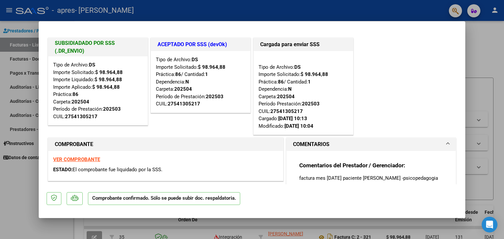
type input "$ 0,00"
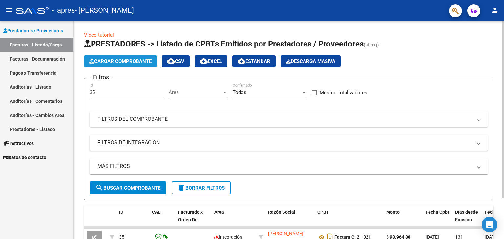
click at [116, 62] on span "Cargar Comprobante" at bounding box center [120, 61] width 62 height 6
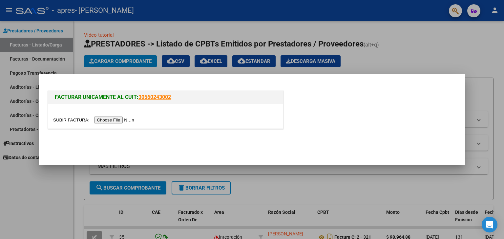
click at [119, 120] on input "file" at bounding box center [94, 120] width 83 height 7
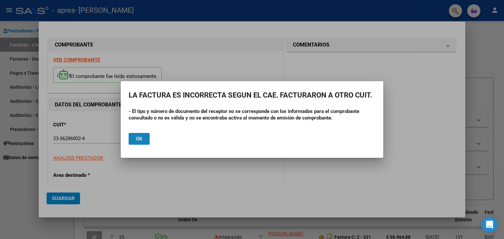
click at [141, 138] on span "Ok" at bounding box center [139, 139] width 7 height 6
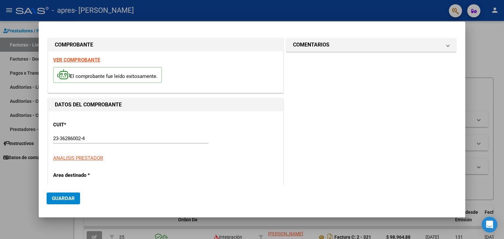
click at [481, 34] on div at bounding box center [252, 119] width 504 height 239
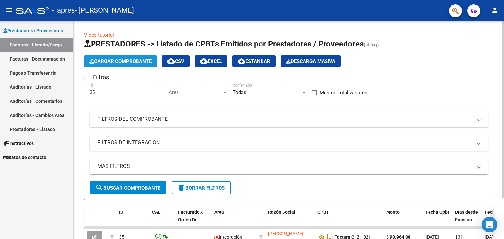
click at [140, 64] on span "Cargar Comprobante" at bounding box center [120, 61] width 62 height 6
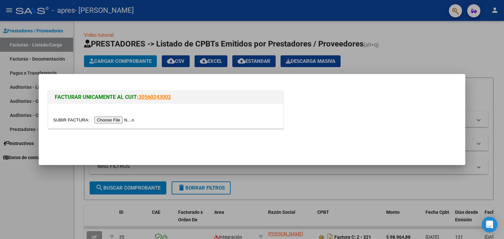
click at [116, 119] on input "file" at bounding box center [94, 120] width 83 height 7
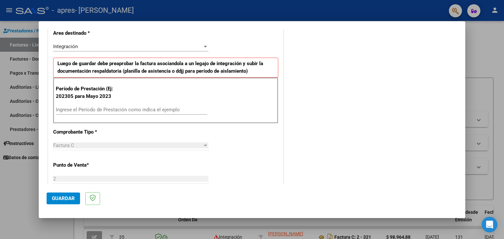
scroll to position [143, 0]
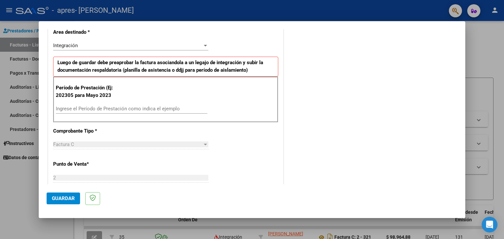
click at [122, 104] on div "Ingrese el Período de Prestación como indica el ejemplo" at bounding box center [132, 109] width 152 height 10
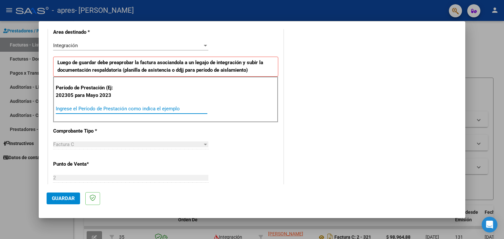
click at [118, 109] on input "Ingrese el Período de Prestación como indica el ejemplo" at bounding box center [132, 109] width 152 height 6
click at [112, 109] on input "Ingrese el Período de Prestación como indica el ejemplo" at bounding box center [132, 109] width 152 height 6
type input "202506"
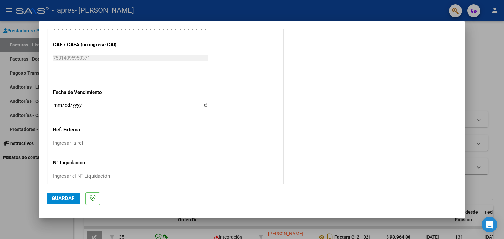
scroll to position [408, 0]
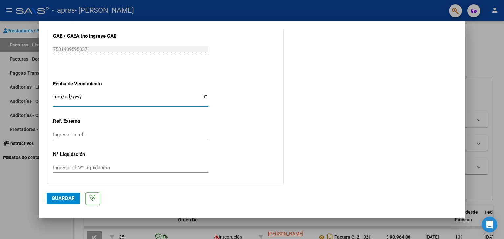
click at [59, 94] on input "Ingresar la fecha" at bounding box center [130, 99] width 155 height 10
type input "[DATE]"
click at [60, 198] on span "Guardar" at bounding box center [63, 199] width 23 height 6
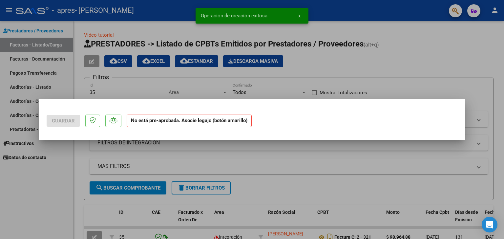
scroll to position [0, 0]
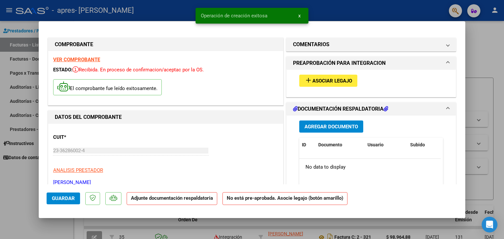
click at [326, 78] on span "Asociar Legajo" at bounding box center [332, 81] width 40 height 6
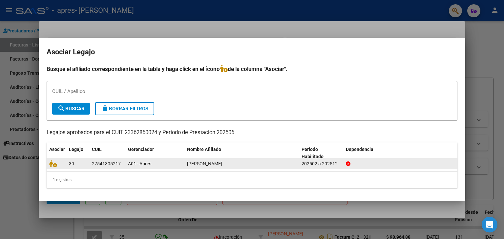
click at [116, 164] on div "27541305217" at bounding box center [106, 164] width 29 height 8
click at [109, 169] on div "39 27541305217 A01 - Apres [PERSON_NAME] 202502 a 202512" at bounding box center [252, 164] width 411 height 10
click at [107, 163] on div "27541305217" at bounding box center [106, 164] width 29 height 8
click at [55, 164] on icon at bounding box center [53, 163] width 8 height 7
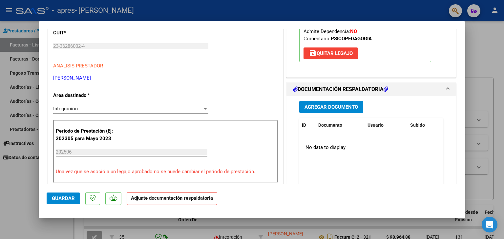
scroll to position [106, 0]
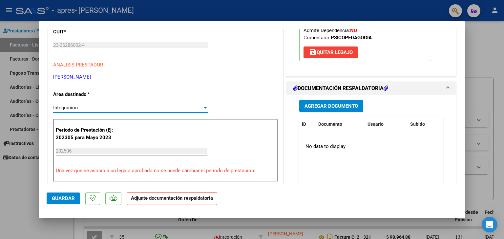
click at [205, 105] on div "Integración" at bounding box center [130, 108] width 155 height 6
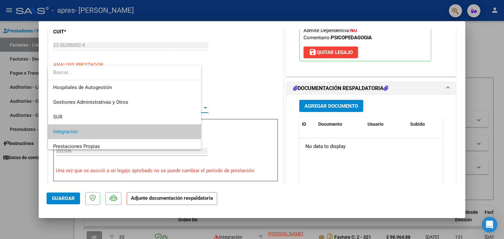
scroll to position [24, 0]
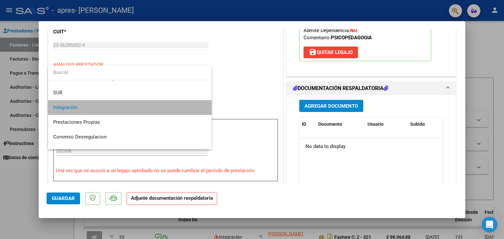
click at [185, 110] on span "Integración" at bounding box center [130, 107] width 154 height 15
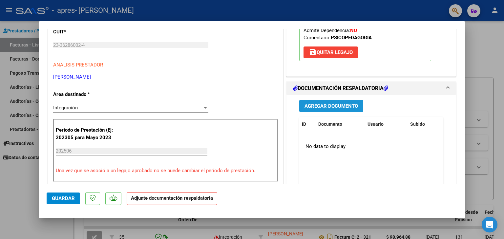
click at [345, 102] on button "Agregar Documento" at bounding box center [331, 106] width 64 height 12
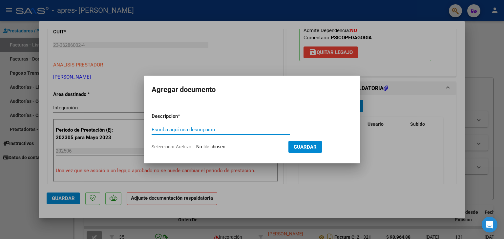
type input "o"
type input "planilla de asistencia julio"
click at [210, 144] on input "Seleccionar Archivo" at bounding box center [239, 147] width 87 height 6
type input "C:\fakepath\[PERSON_NAME] .pdf"
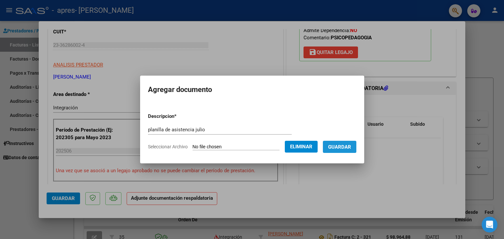
click at [350, 143] on button "Guardar" at bounding box center [339, 147] width 33 height 12
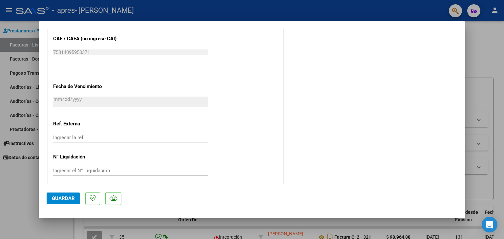
scroll to position [431, 0]
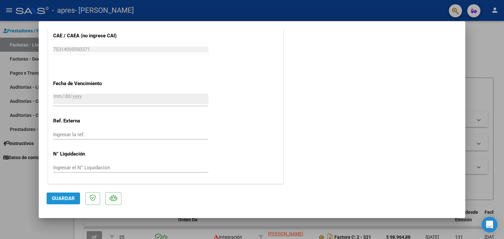
click at [56, 198] on span "Guardar" at bounding box center [63, 199] width 23 height 6
click at [62, 196] on span "Guardar" at bounding box center [63, 199] width 23 height 6
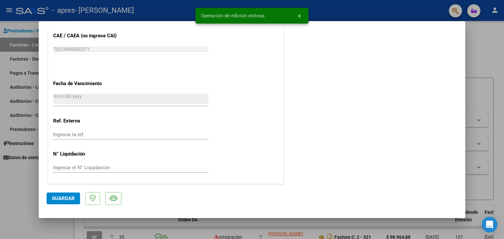
click at [27, 195] on div at bounding box center [252, 119] width 504 height 239
type input "$ 0,00"
